Goal: Transaction & Acquisition: Purchase product/service

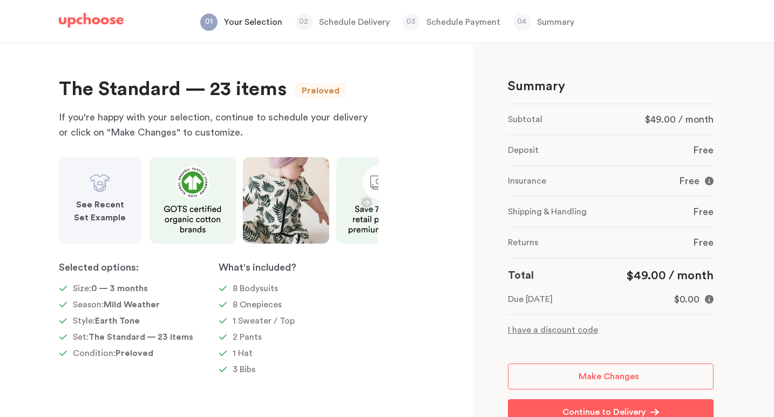
scroll to position [7, 0]
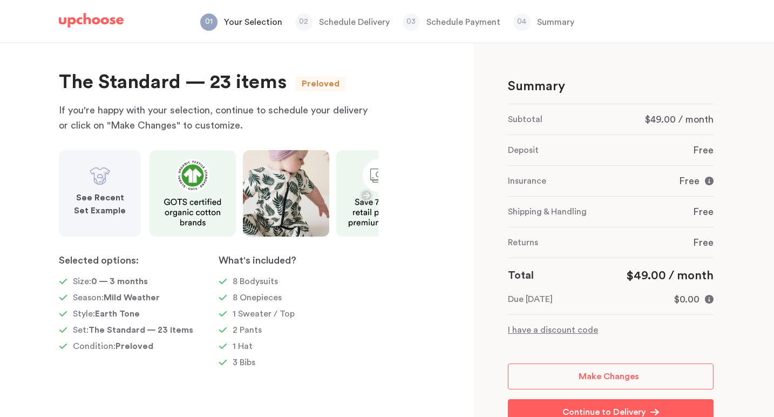
click at [101, 24] on img at bounding box center [91, 20] width 65 height 15
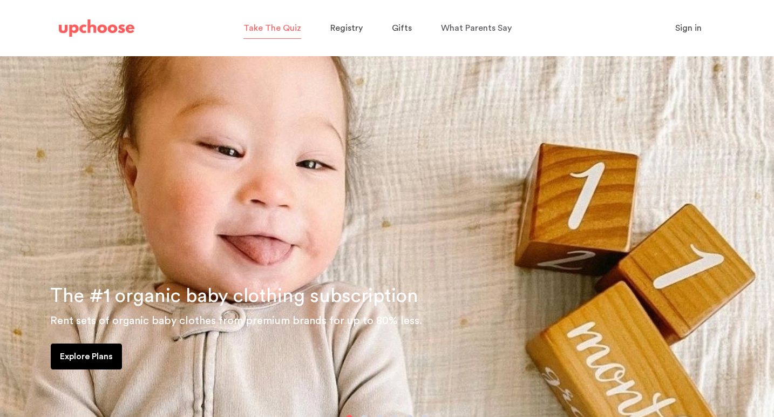
click at [285, 28] on span "Take The Quiz" at bounding box center [272, 28] width 58 height 9
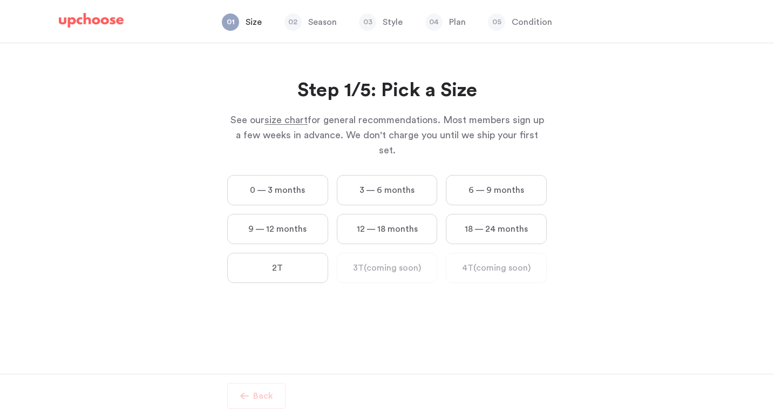
click at [273, 175] on label "0 — 3 months" at bounding box center [277, 190] width 101 height 30
click at [0, 0] on months "0 — 3 months" at bounding box center [0, 0] width 0 height 0
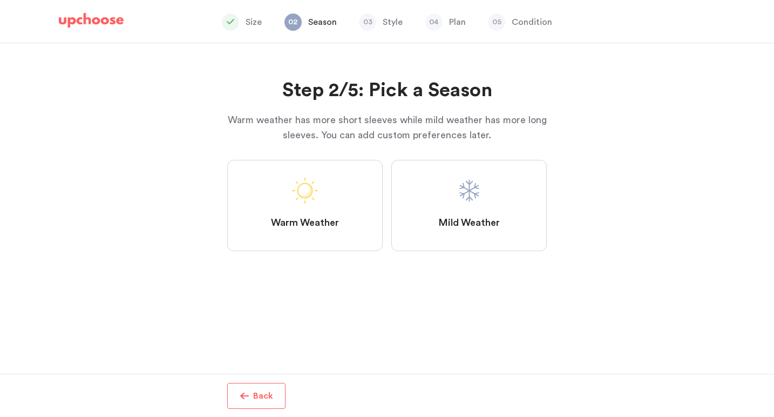
click at [483, 200] on label "Mild Weather" at bounding box center [468, 205] width 155 height 91
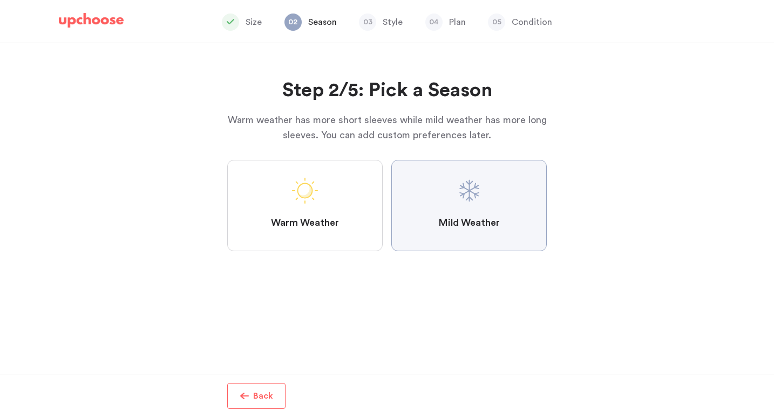
click at [0, 0] on Weather "Mild Weather" at bounding box center [0, 0] width 0 height 0
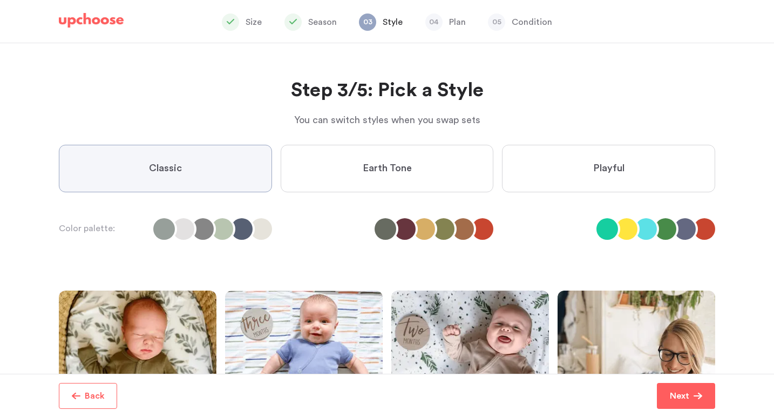
click at [399, 163] on span "Earth Tone" at bounding box center [387, 168] width 49 height 13
click at [0, 0] on Tone "Earth Tone" at bounding box center [0, 0] width 0 height 0
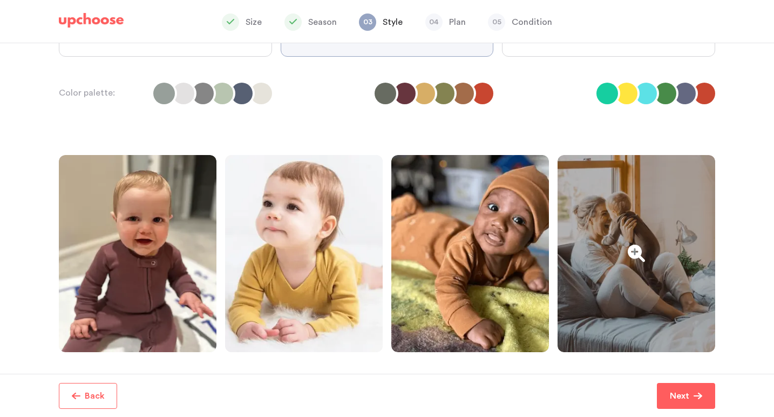
scroll to position [135, 0]
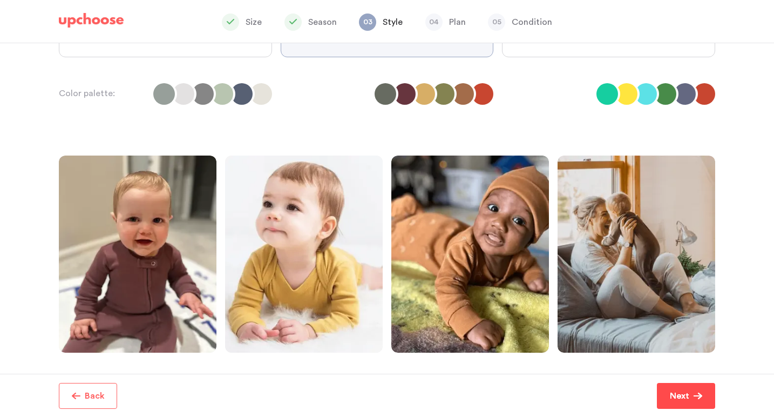
click at [693, 398] on span "Next" at bounding box center [682, 395] width 24 height 13
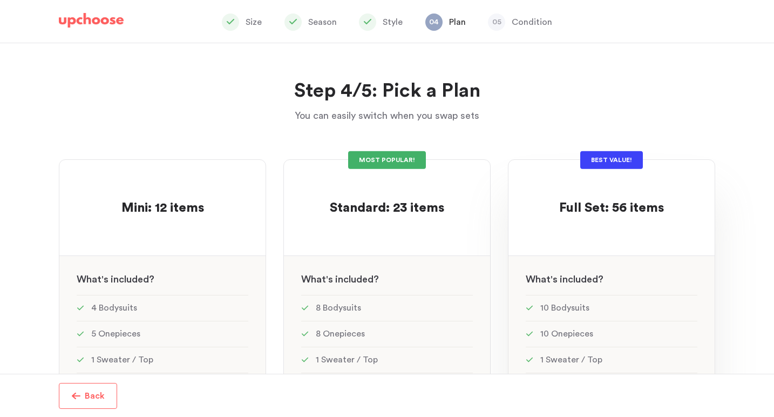
click at [625, 192] on p at bounding box center [611, 190] width 105 height 17
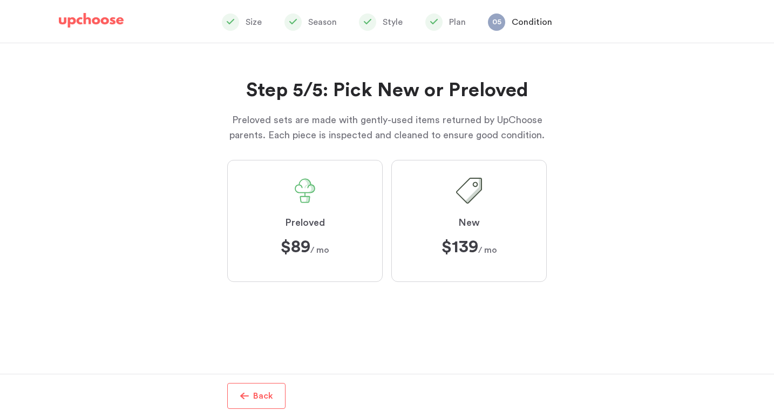
click at [251, 387] on button "Back" at bounding box center [256, 396] width 58 height 26
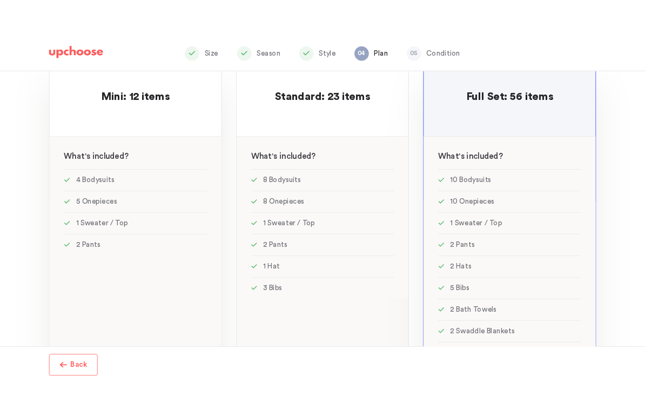
scroll to position [142, 0]
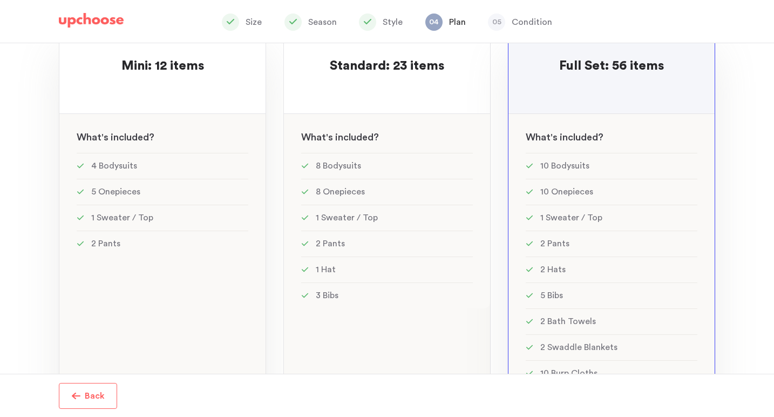
click at [220, 273] on div "Mini: 12 items Mini: 12 items See w W hat's included ? 4 Bodysuits 5 Onepieces …" at bounding box center [162, 246] width 207 height 458
